Goal: Navigation & Orientation: Find specific page/section

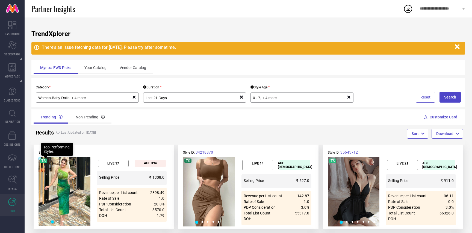
click at [12, 201] on icon at bounding box center [12, 202] width 8 height 8
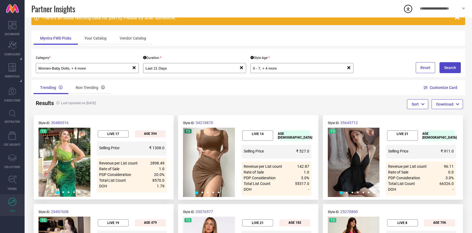
scroll to position [32, 0]
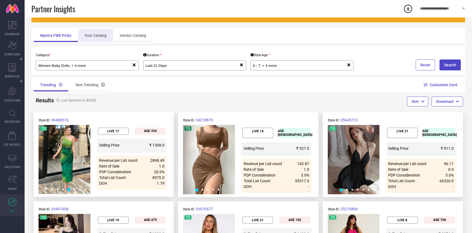
click at [99, 39] on div "Your Catalog" at bounding box center [95, 35] width 35 height 13
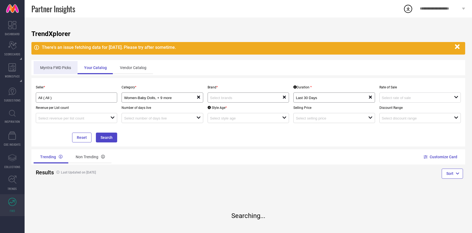
click at [64, 71] on div "Myntra FWD Picks" at bounding box center [56, 67] width 44 height 13
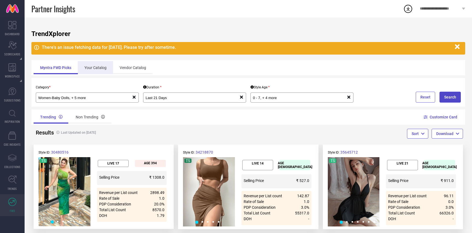
click at [97, 70] on div "Your Catalog" at bounding box center [95, 67] width 35 height 13
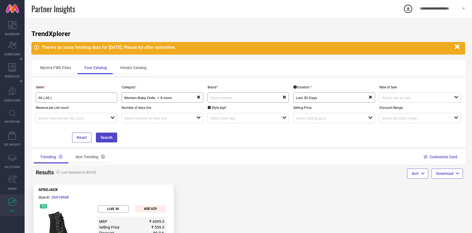
scroll to position [55, 0]
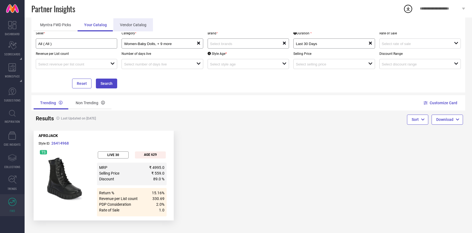
click at [132, 27] on div "Vendor Catalog" at bounding box center [133, 24] width 40 height 13
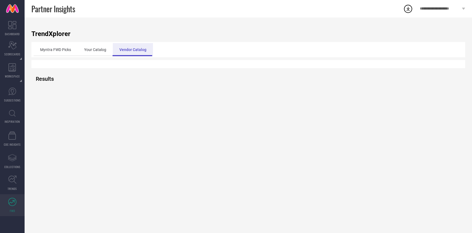
scroll to position [0, 0]
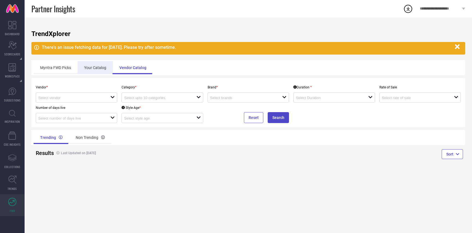
click at [96, 61] on div "Your Catalog" at bounding box center [95, 67] width 35 height 13
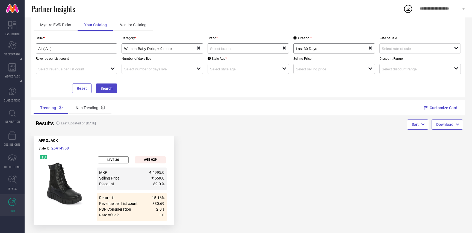
scroll to position [55, 0]
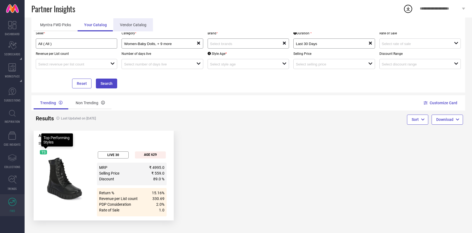
click at [141, 26] on div "Vendor Catalog" at bounding box center [133, 24] width 40 height 13
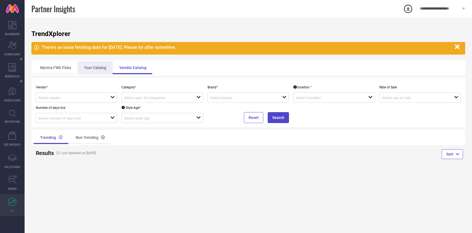
click at [100, 70] on div "Your Catalog" at bounding box center [95, 67] width 35 height 13
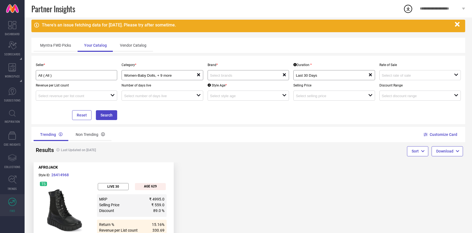
scroll to position [28, 0]
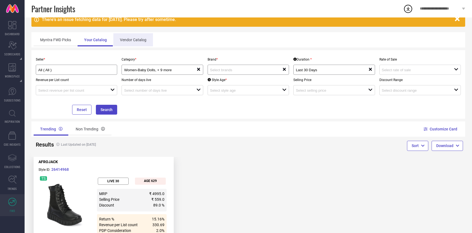
click at [124, 37] on div "Vendor Catalog" at bounding box center [133, 39] width 40 height 13
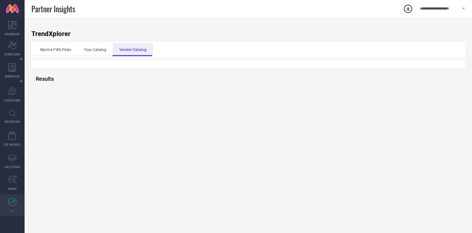
scroll to position [0, 0]
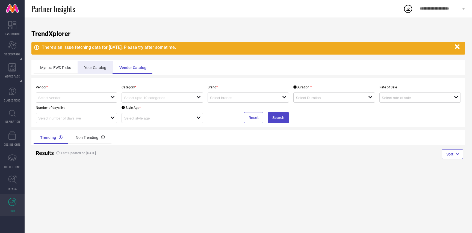
click at [105, 68] on div "Your Catalog" at bounding box center [95, 67] width 35 height 13
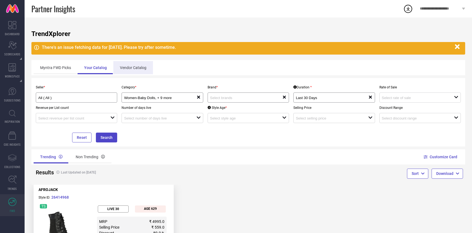
click at [135, 69] on div "Vendor Catalog" at bounding box center [133, 67] width 40 height 13
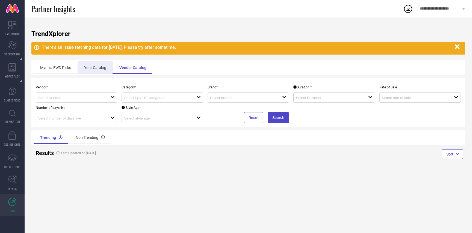
click at [103, 67] on div "Your Catalog" at bounding box center [95, 67] width 35 height 13
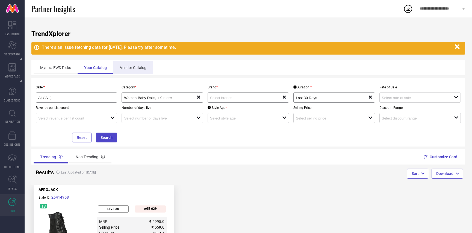
click at [140, 69] on div "Vendor Catalog" at bounding box center [133, 67] width 40 height 13
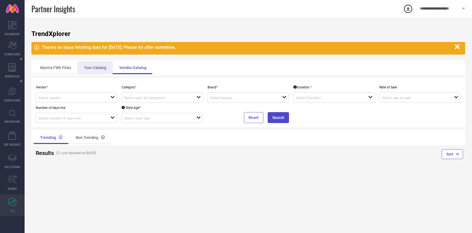
click at [100, 67] on div "Your Catalog" at bounding box center [95, 67] width 35 height 13
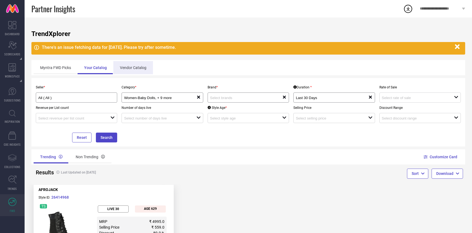
click at [130, 68] on div "Vendor Catalog" at bounding box center [133, 67] width 40 height 13
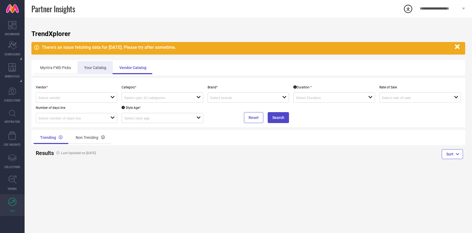
click at [101, 66] on div "Your Catalog" at bounding box center [95, 67] width 35 height 13
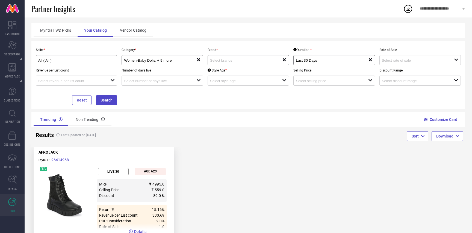
scroll to position [55, 0]
